Goal: Information Seeking & Learning: Learn about a topic

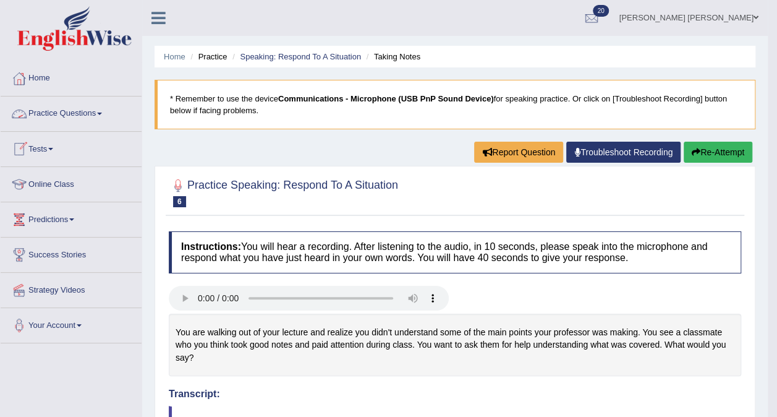
click at [67, 110] on link "Practice Questions" at bounding box center [71, 111] width 141 height 31
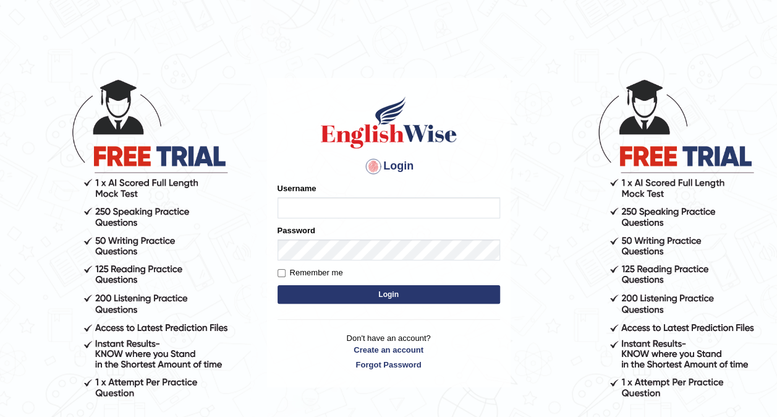
type input "Ellaine_9"
click at [372, 290] on button "Login" at bounding box center [389, 294] width 223 height 19
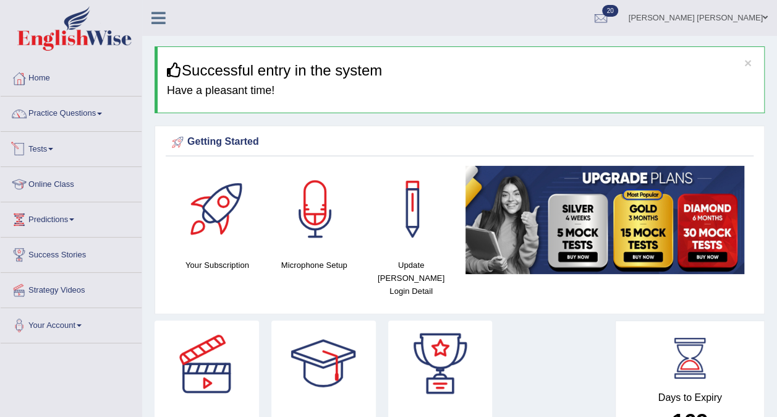
click at [44, 148] on link "Tests" at bounding box center [71, 147] width 141 height 31
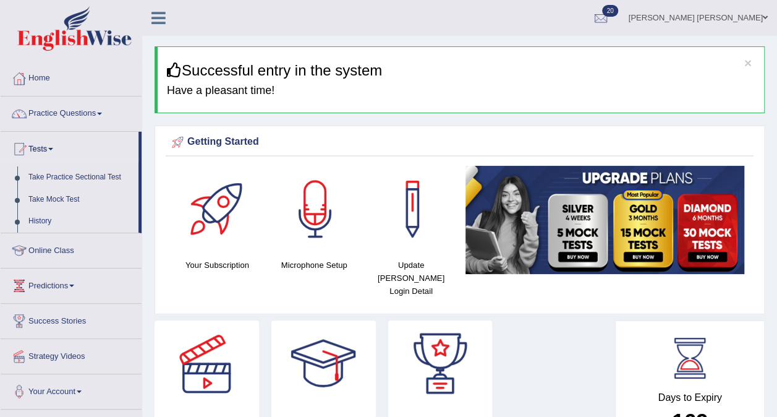
click at [73, 195] on link "Take Mock Test" at bounding box center [81, 200] width 116 height 22
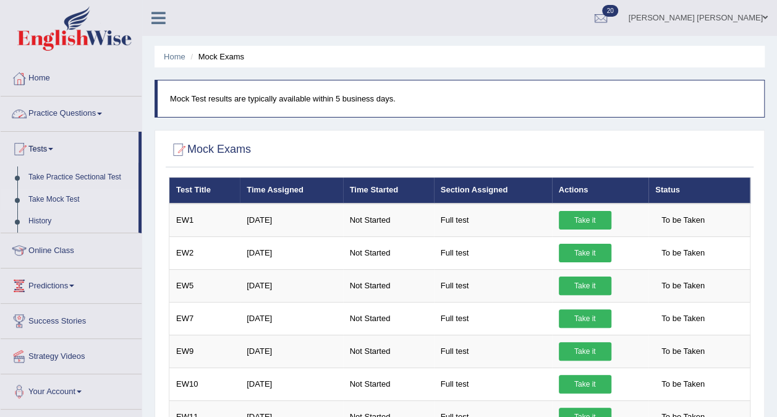
click at [96, 117] on link "Practice Questions" at bounding box center [71, 111] width 141 height 31
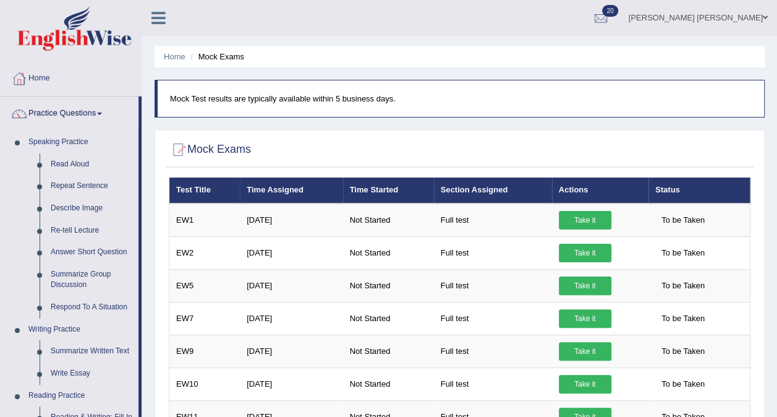
click at [77, 203] on link "Describe Image" at bounding box center [91, 208] width 93 height 22
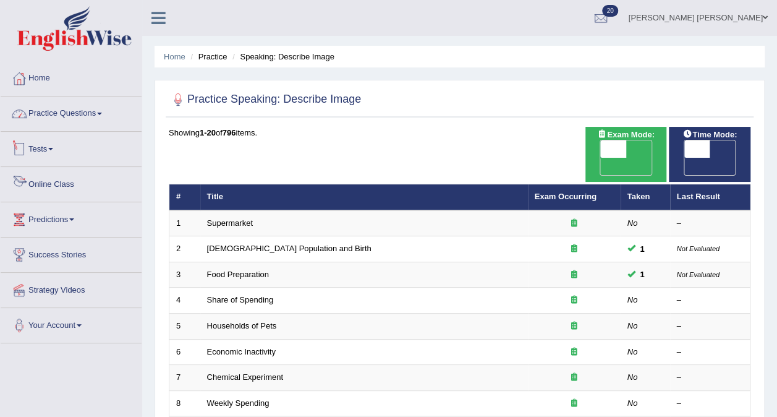
click at [67, 104] on link "Practice Questions" at bounding box center [71, 111] width 141 height 31
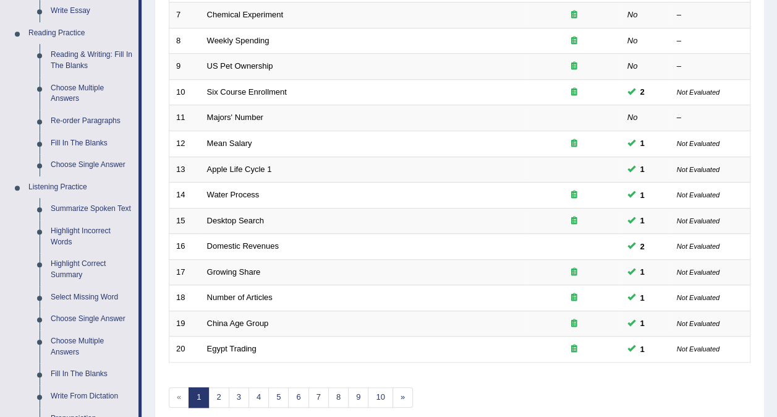
scroll to position [363, 0]
click at [61, 58] on link "Reading & Writing: Fill In The Blanks" at bounding box center [91, 59] width 93 height 33
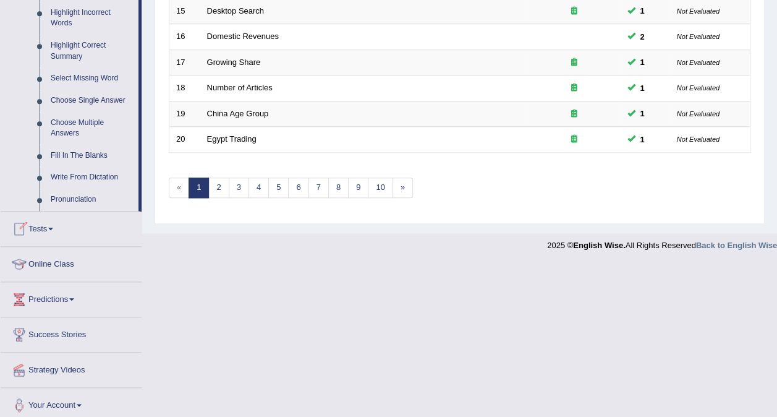
scroll to position [585, 0]
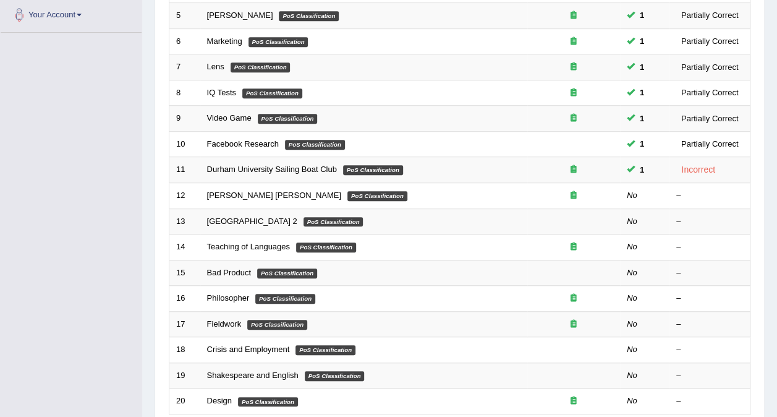
scroll to position [396, 0]
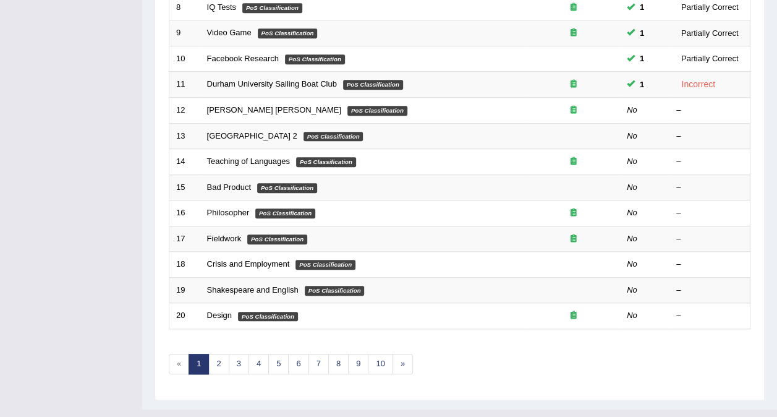
click at [283, 79] on link "Durham University Sailing Boat Club" at bounding box center [272, 83] width 130 height 9
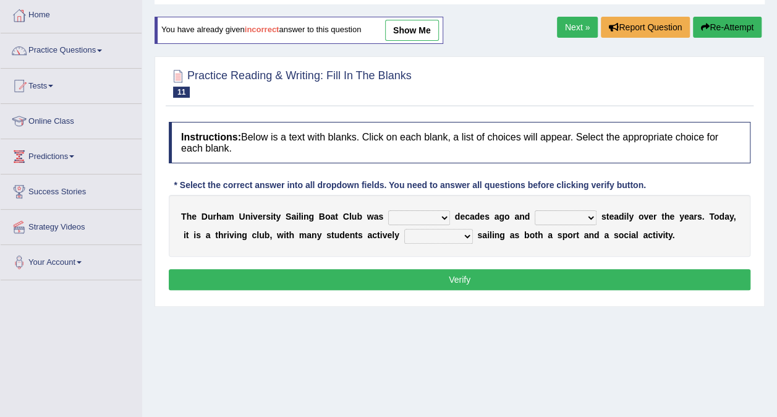
scroll to position [66, 0]
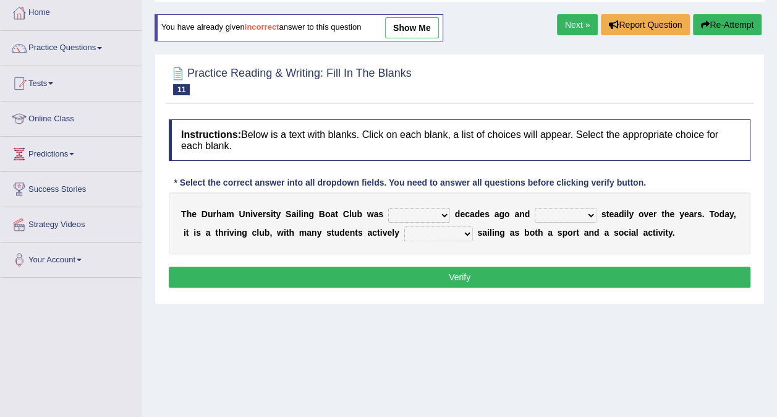
click at [427, 216] on select "found fund founded find" at bounding box center [419, 215] width 62 height 15
select select "found"
click at [388, 208] on select "found fund founded find" at bounding box center [419, 215] width 62 height 15
click at [568, 212] on select "grow growing has grown grown" at bounding box center [566, 215] width 62 height 15
select select "has grown"
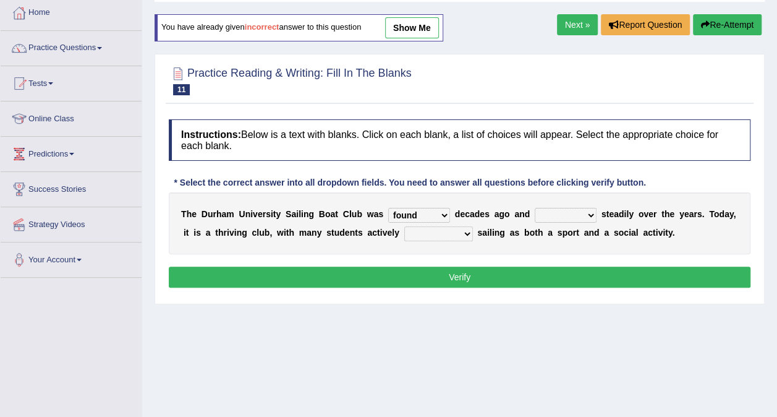
click at [535, 208] on select "grow growing has grown grown" at bounding box center [566, 215] width 62 height 15
click at [407, 234] on select "enjoy enjoyed are enjoying enjoying" at bounding box center [438, 233] width 69 height 15
select select "enjoy"
click at [404, 226] on select "enjoy enjoyed are enjoying enjoying" at bounding box center [438, 233] width 69 height 15
click at [437, 275] on button "Verify" at bounding box center [460, 276] width 582 height 21
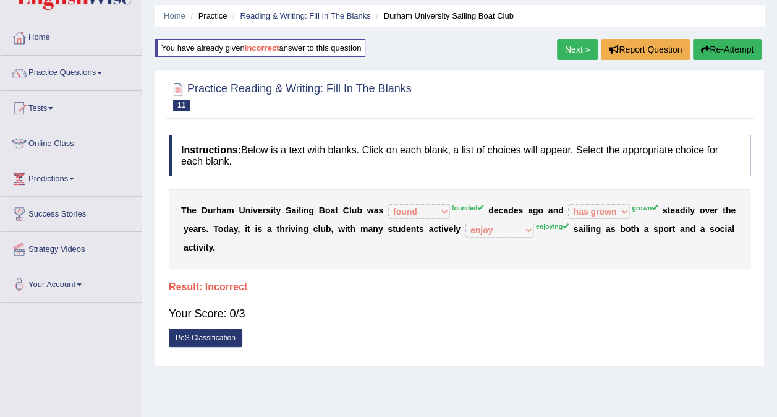
scroll to position [16, 0]
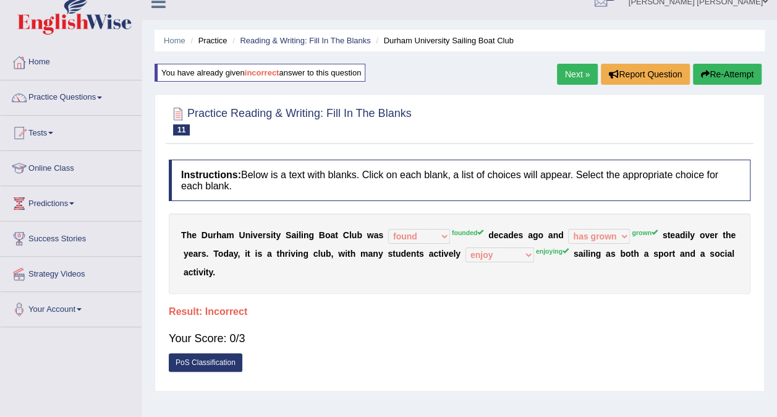
click at [283, 38] on link "Reading & Writing: Fill In The Blanks" at bounding box center [305, 40] width 130 height 9
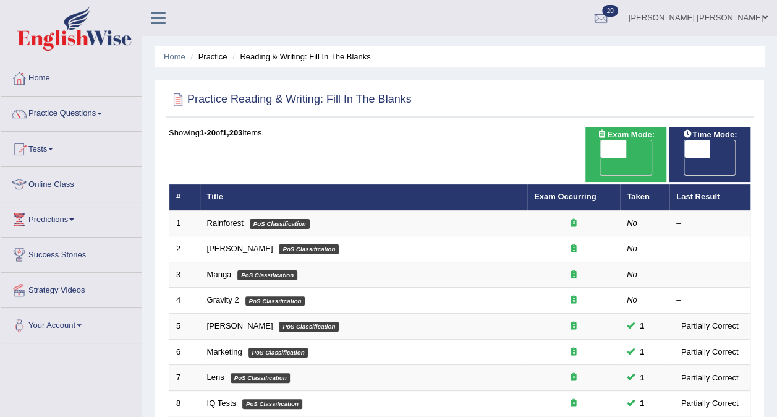
click at [224, 218] on link "Rainforest" at bounding box center [225, 222] width 36 height 9
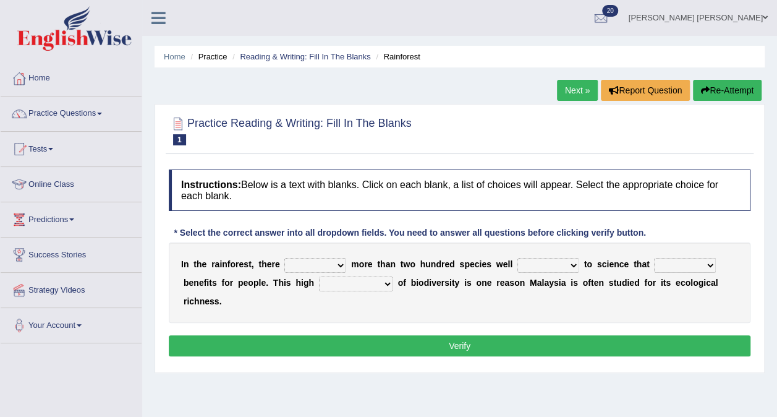
click at [327, 262] on select "have can be has is" at bounding box center [315, 265] width 62 height 15
select select "can be"
click at [284, 258] on select "have can be has is" at bounding box center [315, 265] width 62 height 15
click at [546, 262] on select "knowing known knew know" at bounding box center [549, 265] width 62 height 15
select select "known"
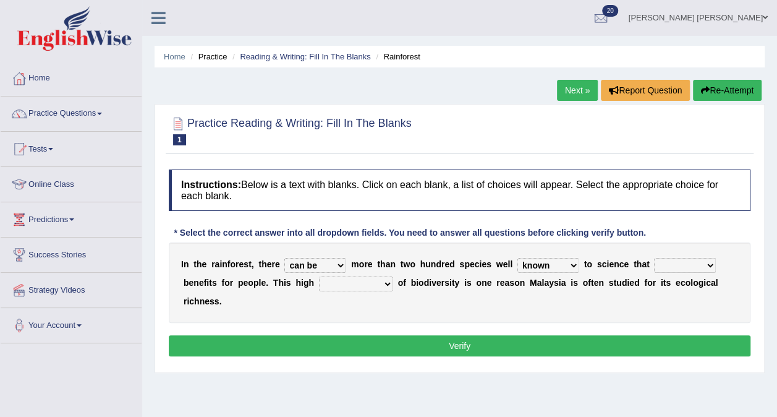
click at [518, 258] on select "knowing known knew know" at bounding box center [549, 265] width 62 height 15
click at [671, 266] on select "contain contained containing contains" at bounding box center [685, 265] width 62 height 15
select select "containing"
click at [654, 258] on select "contain contained containing contains" at bounding box center [685, 265] width 62 height 15
click at [319, 279] on select "condensation conjunction continuity complexity" at bounding box center [356, 283] width 74 height 15
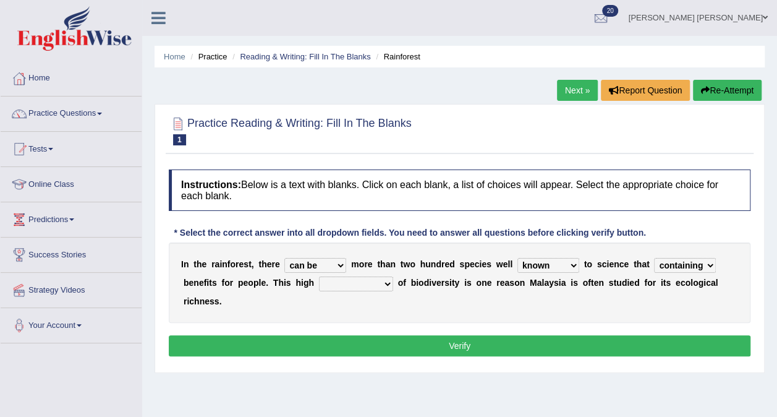
select select "conjunction"
click at [319, 276] on select "condensation conjunction continuity complexity" at bounding box center [356, 283] width 74 height 15
click at [377, 337] on div "Instructions: Below is a text with blanks. Click on each blank, a list of choic…" at bounding box center [460, 264] width 588 height 203
click at [377, 336] on button "Verify" at bounding box center [460, 345] width 582 height 21
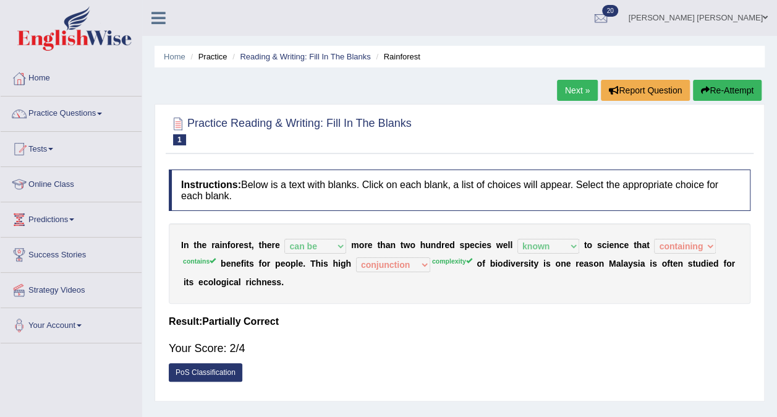
click at [304, 59] on link "Reading & Writing: Fill In The Blanks" at bounding box center [305, 56] width 130 height 9
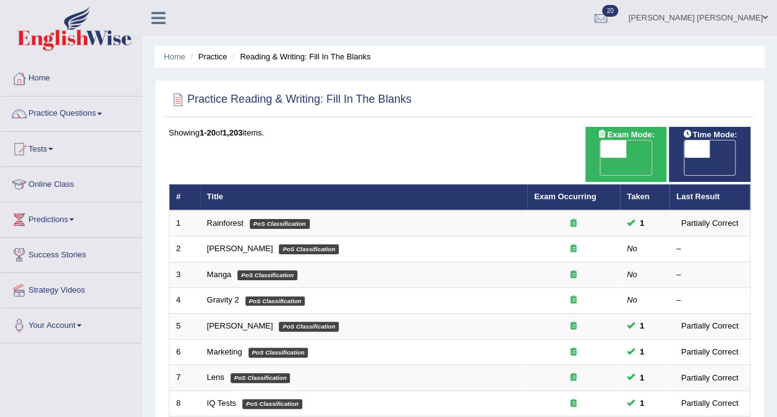
click at [239, 236] on td "Kennedy PoS Classification" at bounding box center [363, 249] width 327 height 26
click at [226, 244] on link "Kennedy" at bounding box center [240, 248] width 66 height 9
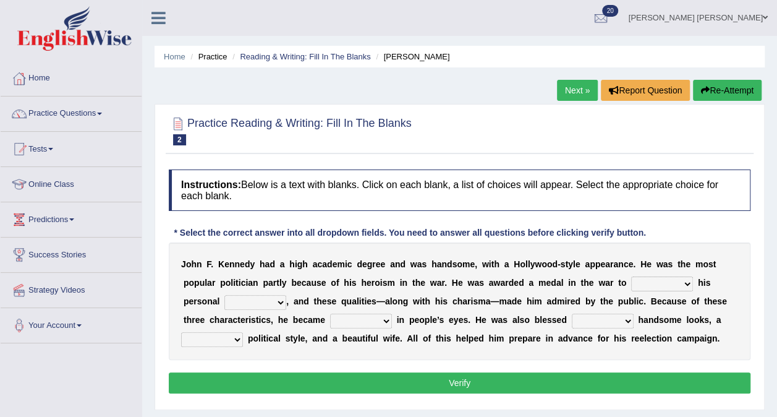
click at [631, 286] on select "prove show evidence upthrow" at bounding box center [662, 283] width 62 height 15
select select "prove"
click at [631, 276] on select "prove show evidence upthrow" at bounding box center [662, 283] width 62 height 15
click at [230, 300] on select "passion courage charm liking" at bounding box center [255, 302] width 62 height 15
select select "courage"
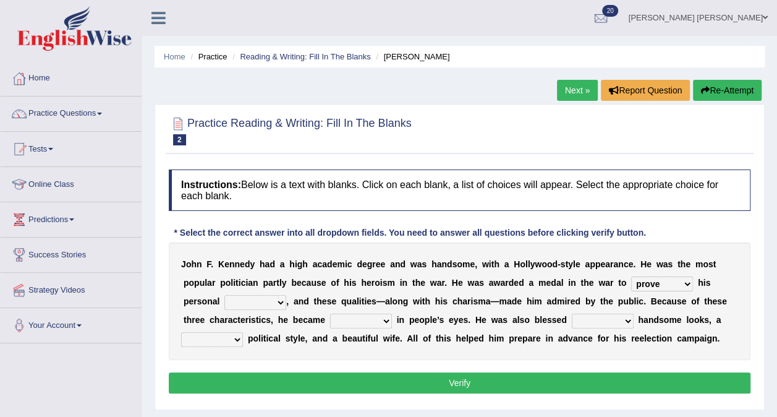
click at [224, 295] on select "passion courage charm liking" at bounding box center [255, 302] width 62 height 15
click at [344, 315] on select "iconic ironic identical impotent" at bounding box center [361, 320] width 62 height 15
select select "iconic"
click at [330, 313] on select "iconic ironic identical impotent" at bounding box center [361, 320] width 62 height 15
click at [574, 320] on select "with in upon to" at bounding box center [603, 320] width 62 height 15
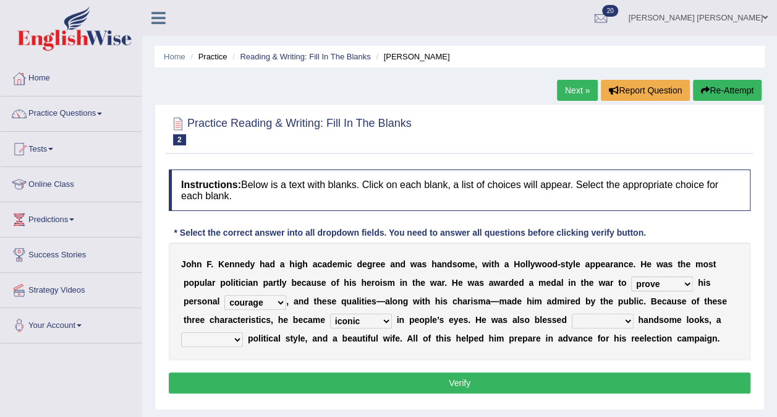
select select "with"
click at [572, 313] on select "with in upon to" at bounding box center [603, 320] width 62 height 15
click at [243, 332] on select "mending mends mended mend" at bounding box center [212, 339] width 62 height 15
select select "mends"
click at [243, 332] on select "mending mends mended mend" at bounding box center [212, 339] width 62 height 15
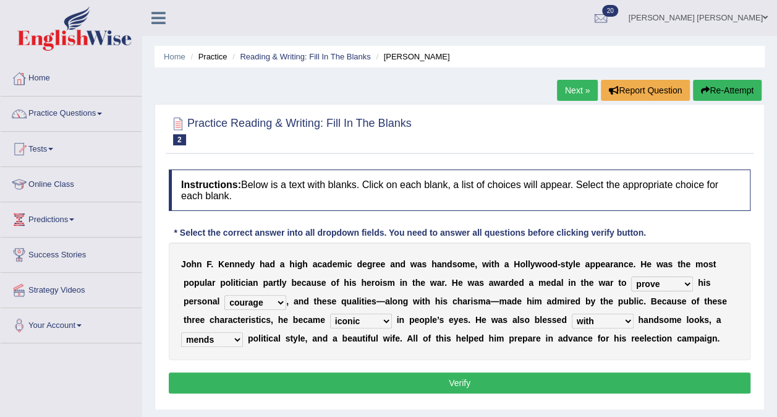
click at [667, 383] on button "Verify" at bounding box center [460, 382] width 582 height 21
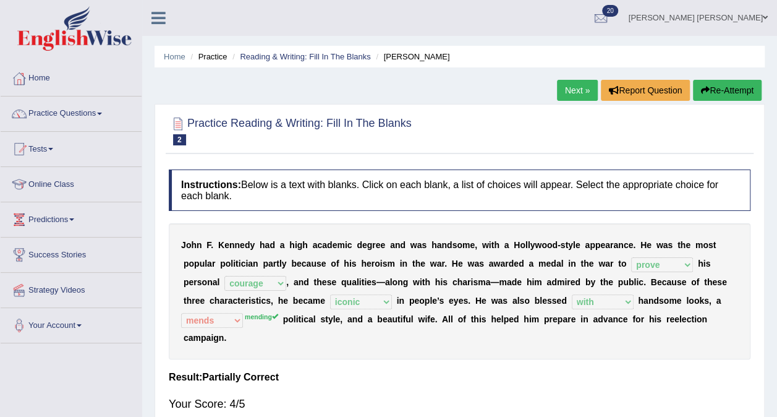
click at [327, 59] on link "Reading & Writing: Fill In The Blanks" at bounding box center [305, 56] width 130 height 9
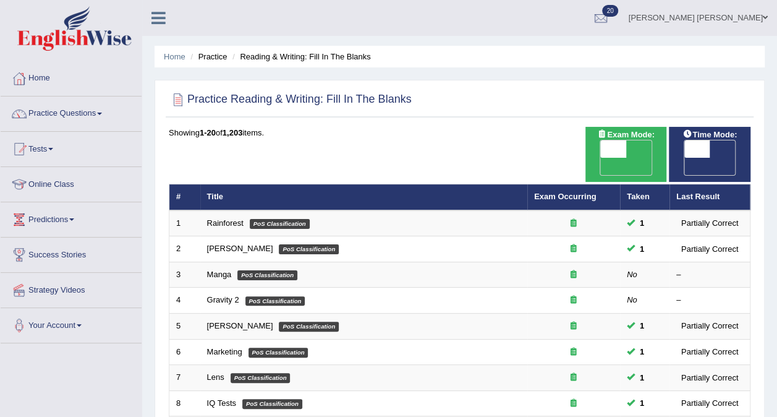
click at [245, 270] on em "PoS Classification" at bounding box center [267, 275] width 60 height 10
click at [225, 270] on link "Manga" at bounding box center [219, 274] width 25 height 9
